Goal: Find specific page/section: Find specific page/section

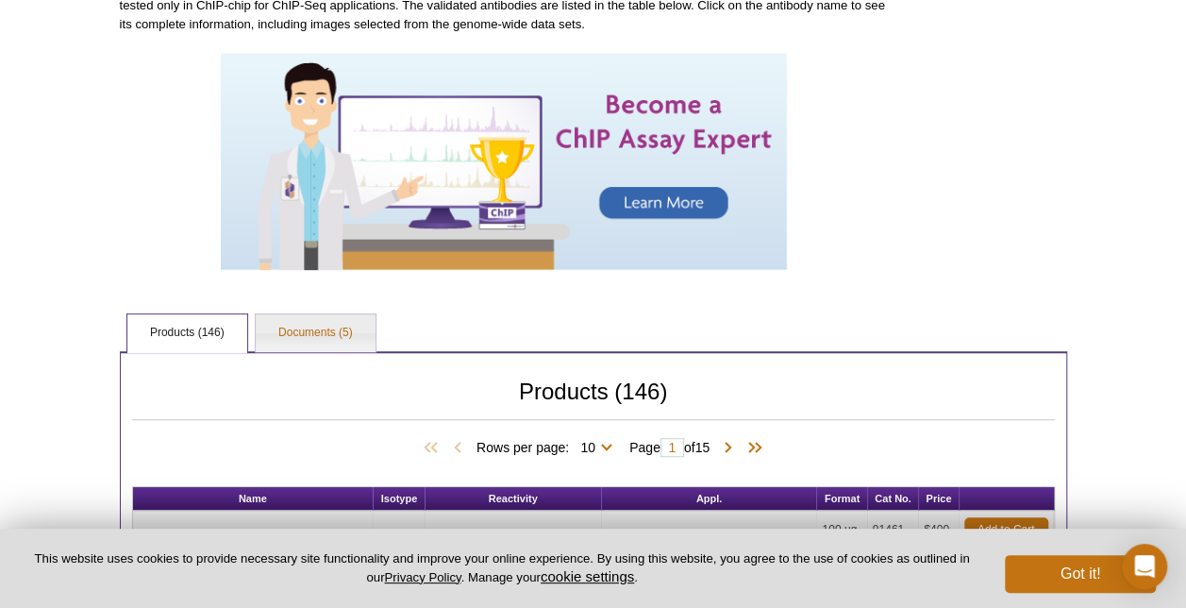
scroll to position [472, 0]
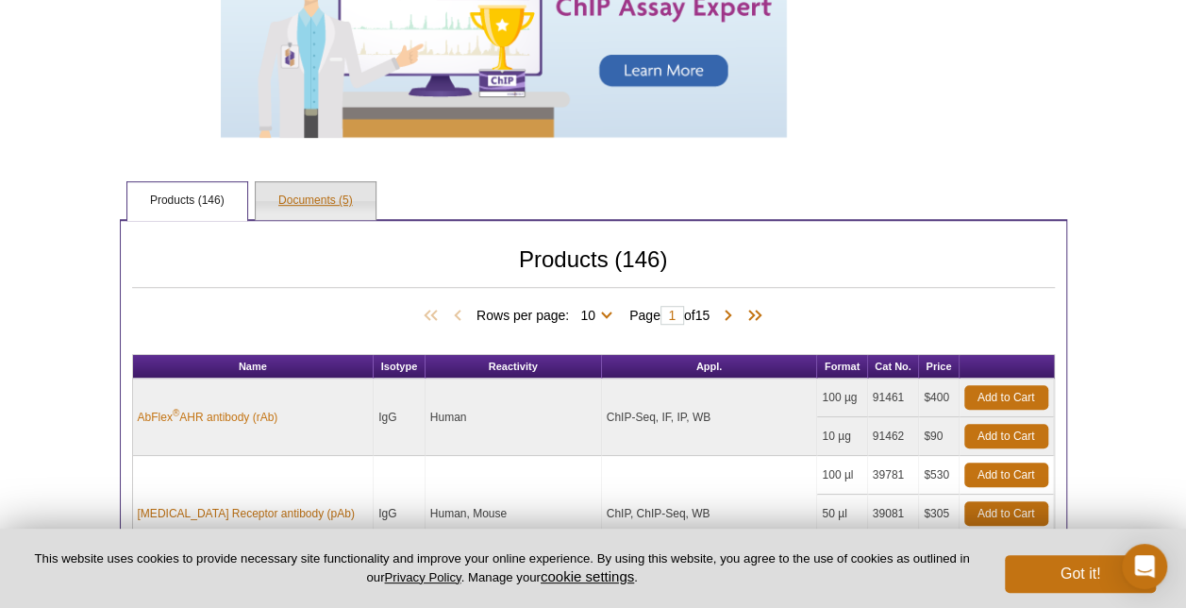
click at [289, 196] on link "Documents (5)" at bounding box center [316, 201] width 120 height 38
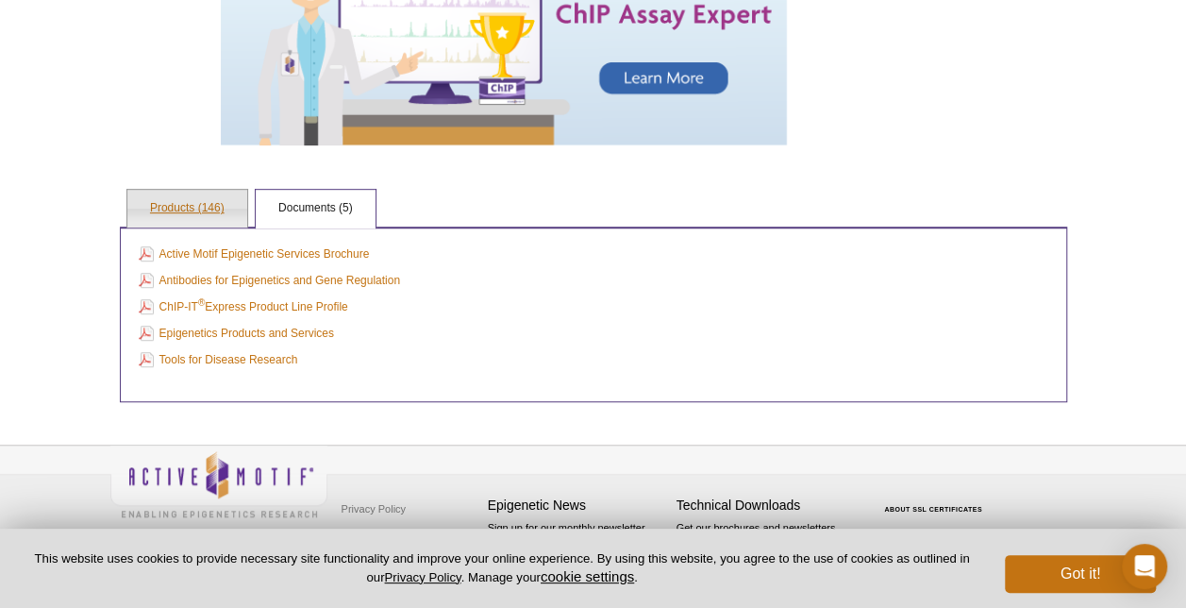
click at [206, 213] on link "Products (146)" at bounding box center [187, 209] width 120 height 38
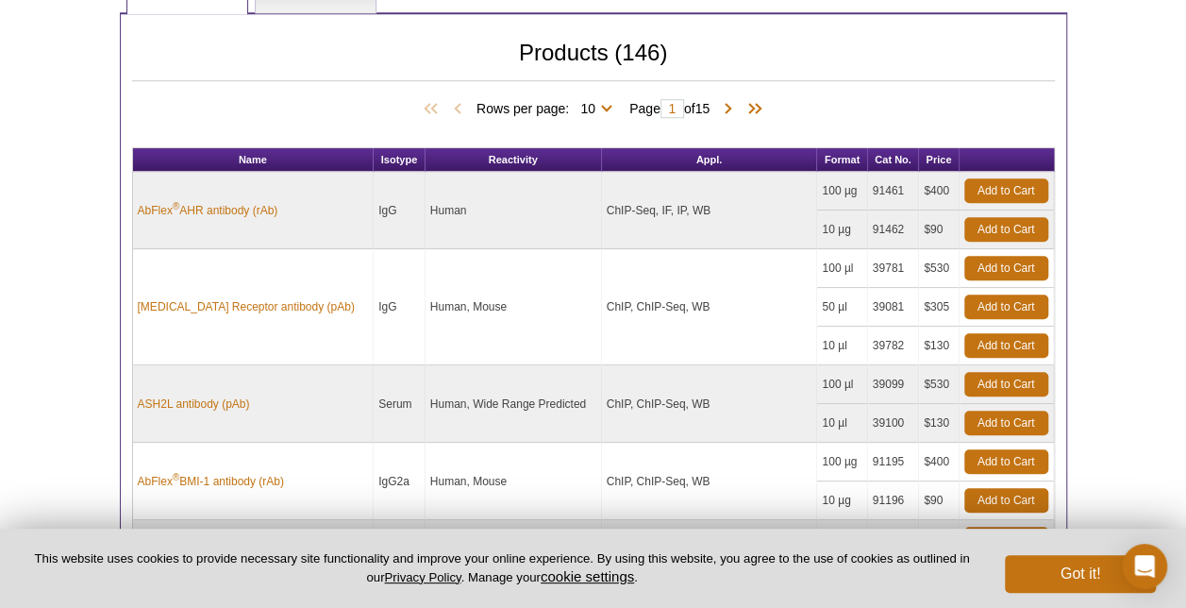
scroll to position [519, 0]
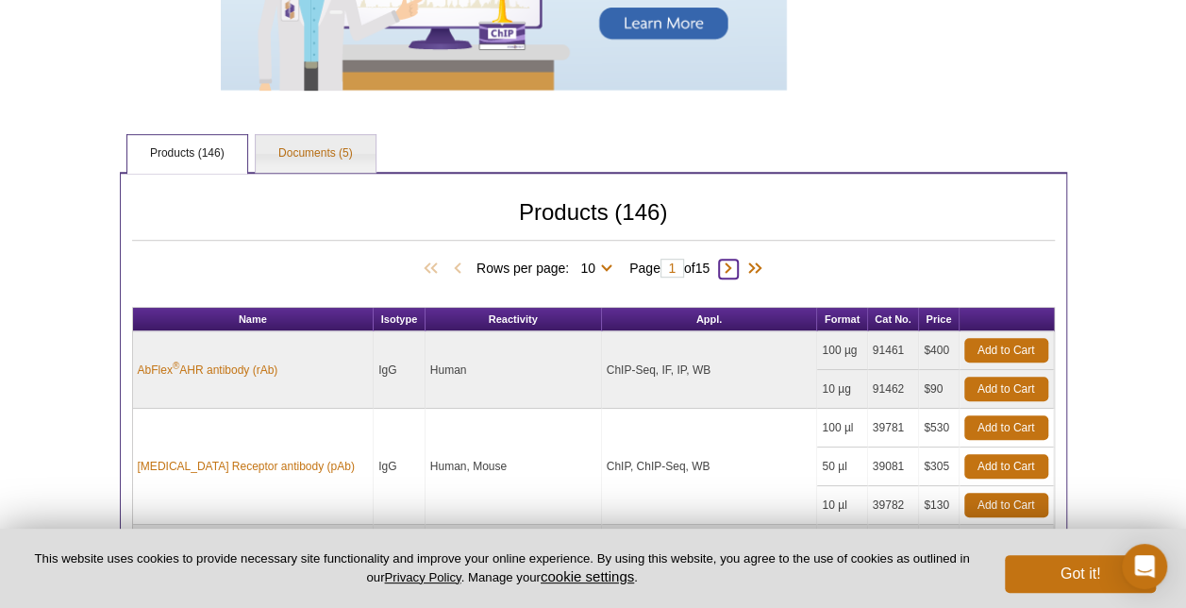
click at [734, 264] on span at bounding box center [728, 269] width 19 height 19
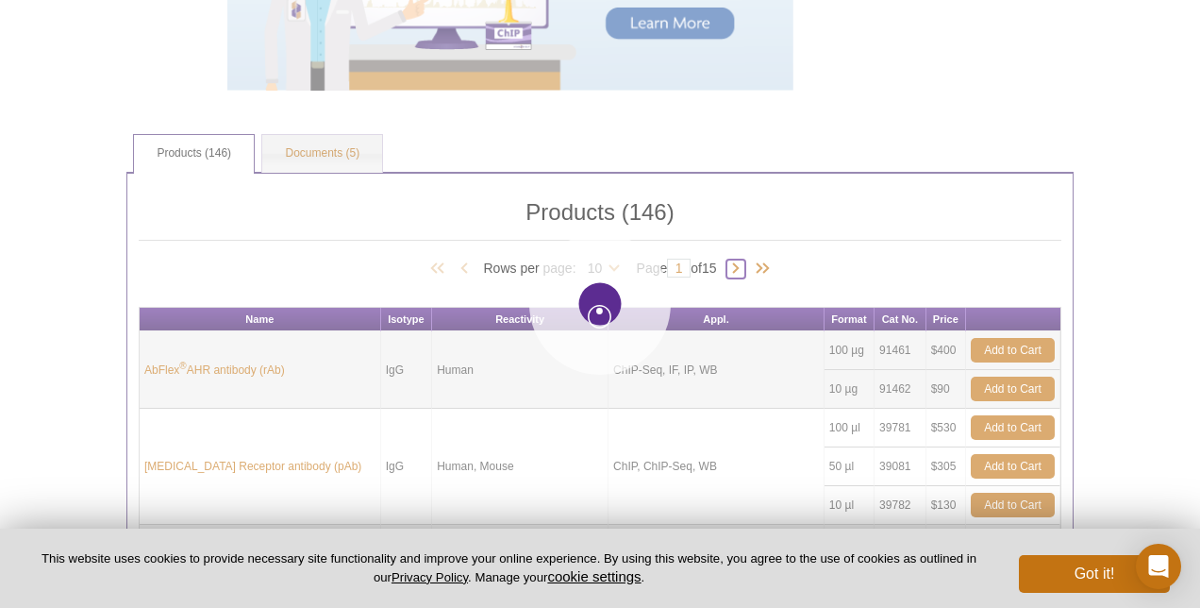
type input "2"
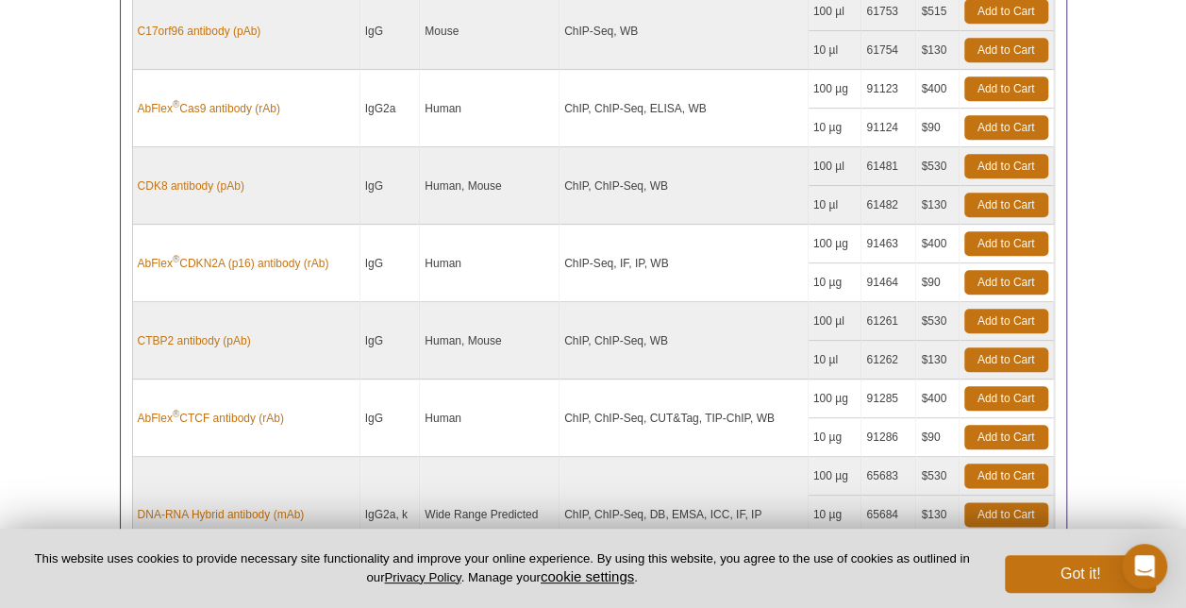
scroll to position [613, 0]
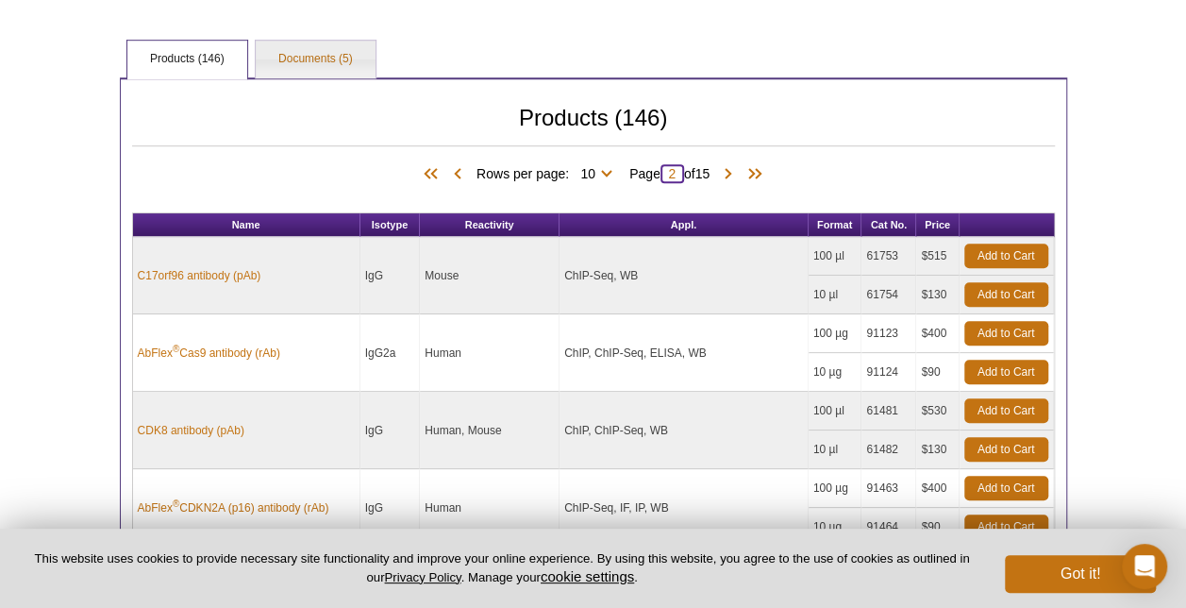
click at [679, 169] on input "2" at bounding box center [673, 173] width 24 height 19
type input "10"
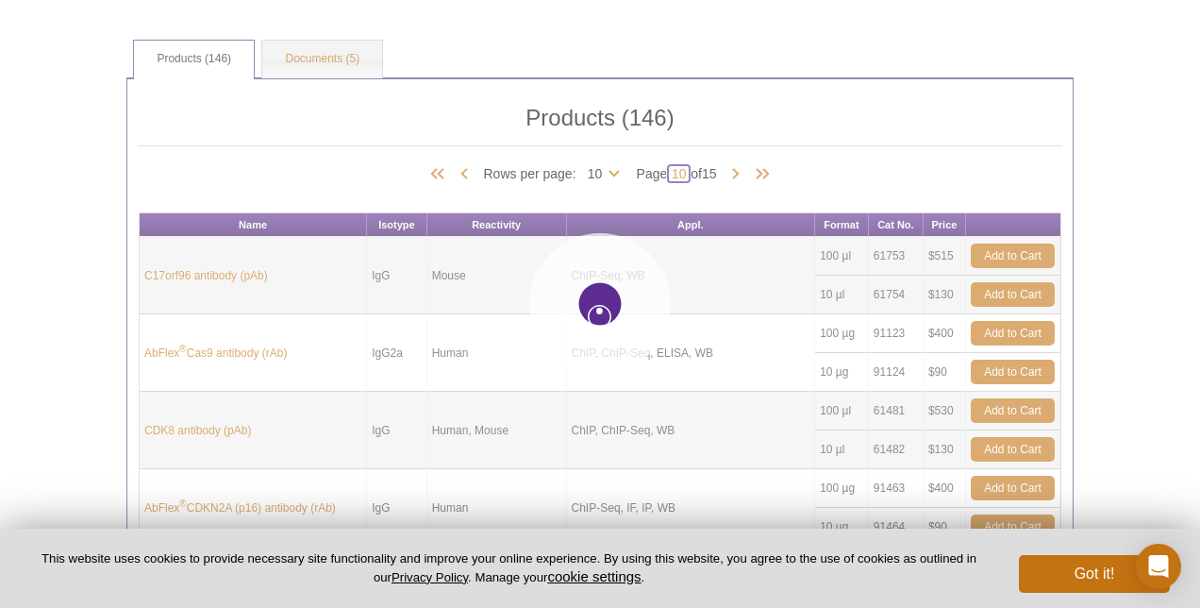
type input "10"
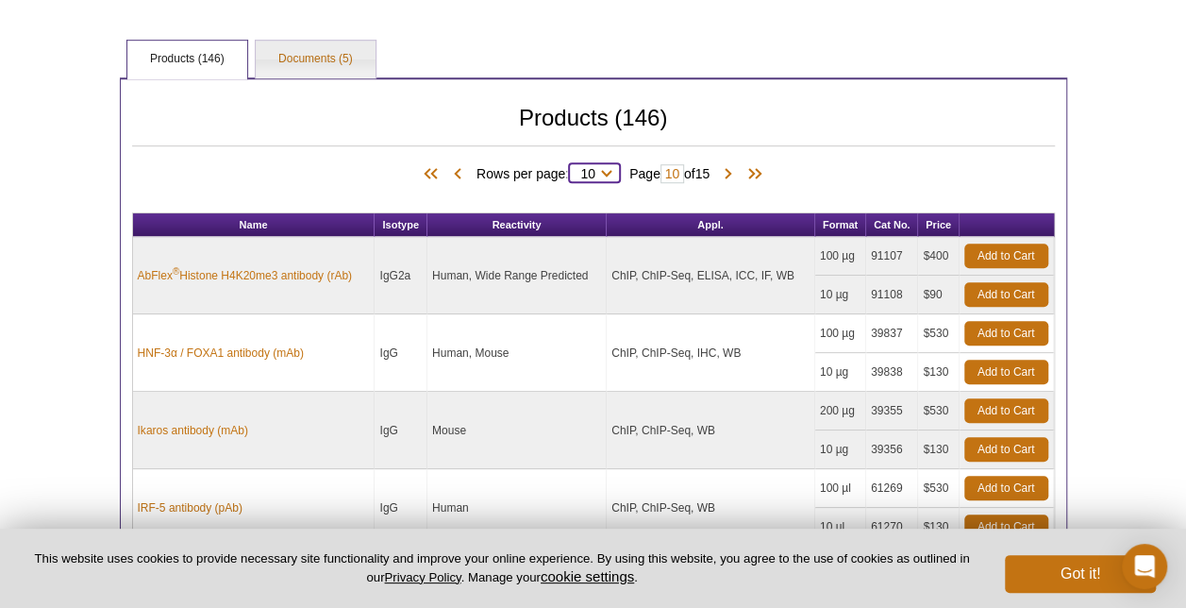
click at [596, 176] on select "10 25 50 100 All" at bounding box center [588, 177] width 38 height 17
select select "146"
click at [572, 169] on select "10 25 50 100 All" at bounding box center [588, 177] width 38 height 17
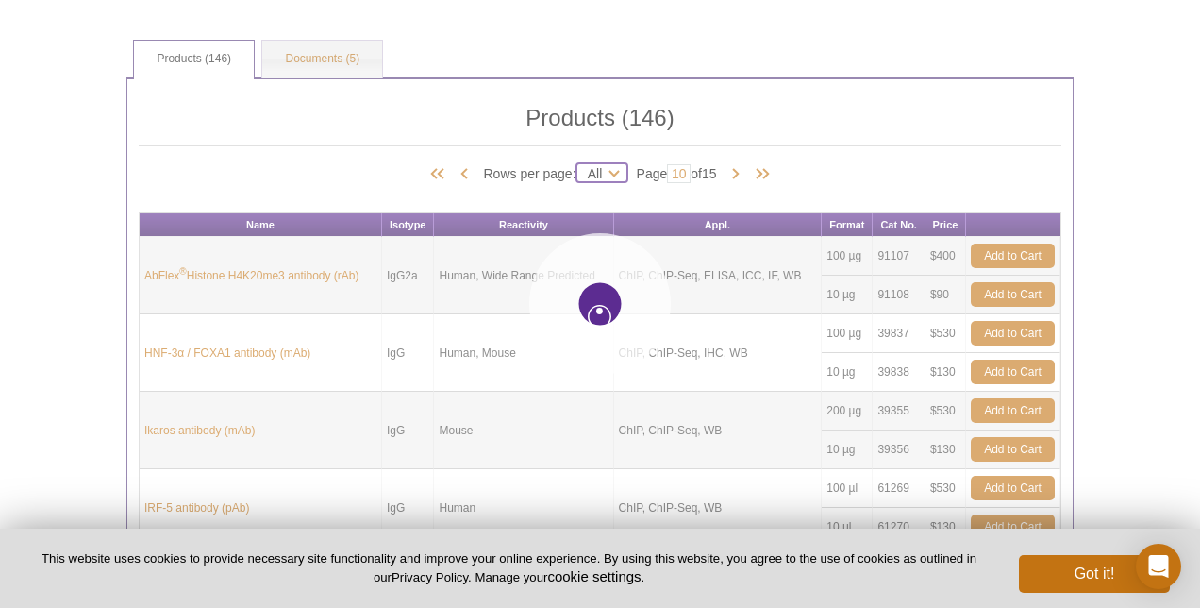
type input "1"
select select "146"
type input "1"
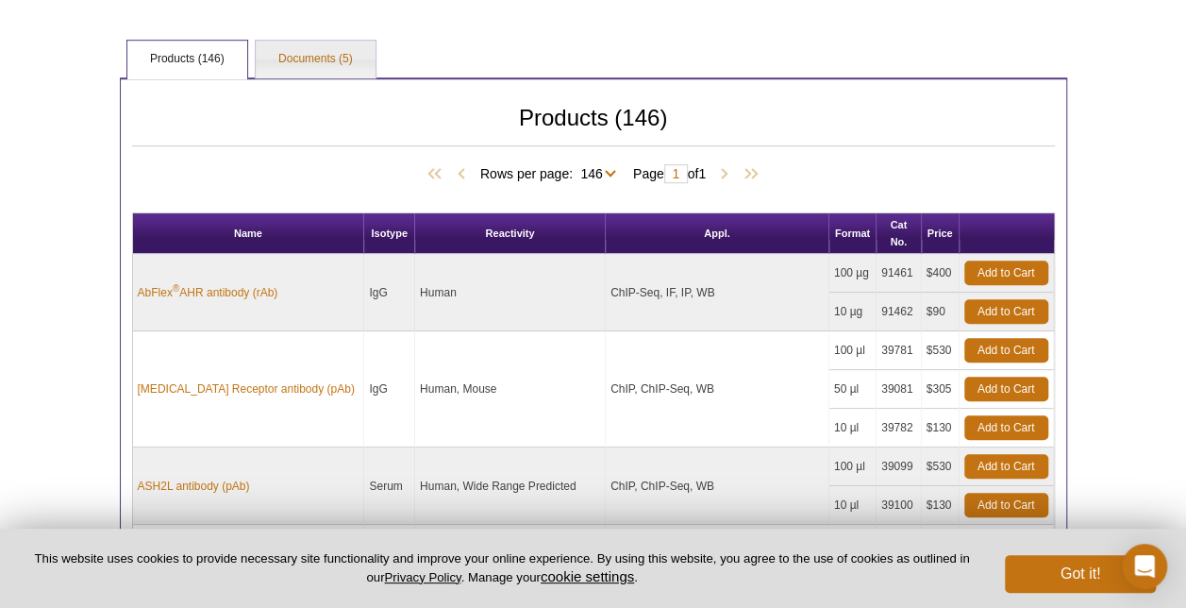
scroll to position [0, 0]
